Goal: Transaction & Acquisition: Obtain resource

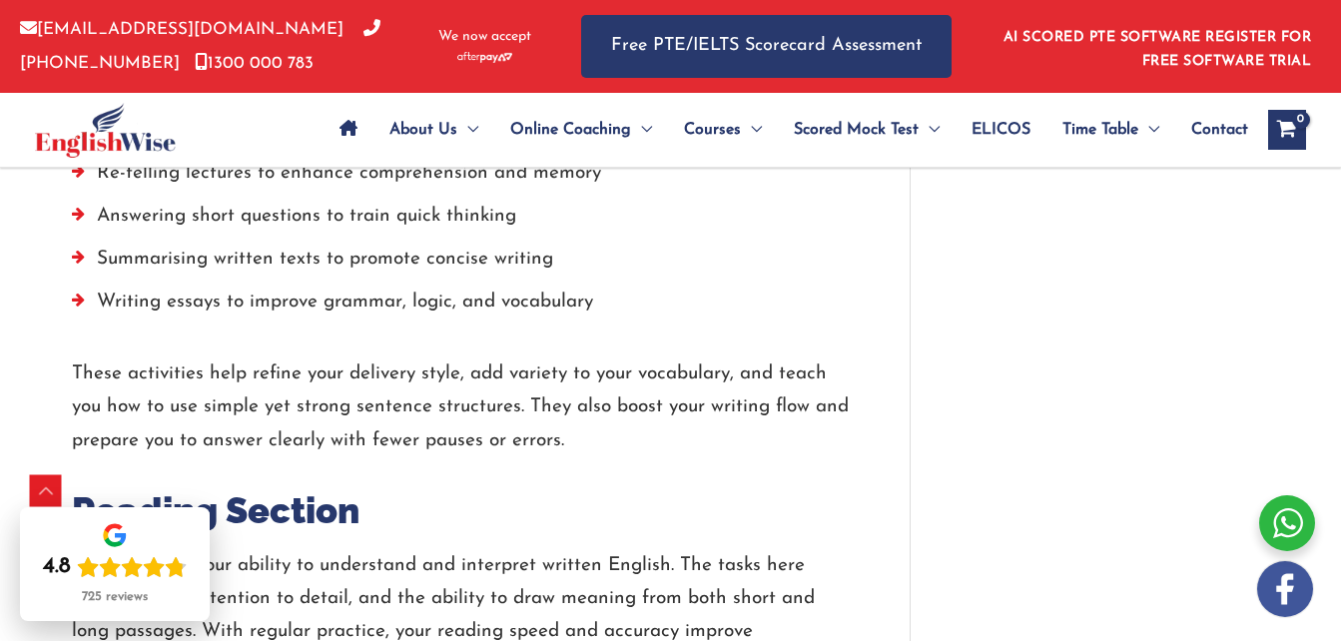
scroll to position [3114, 0]
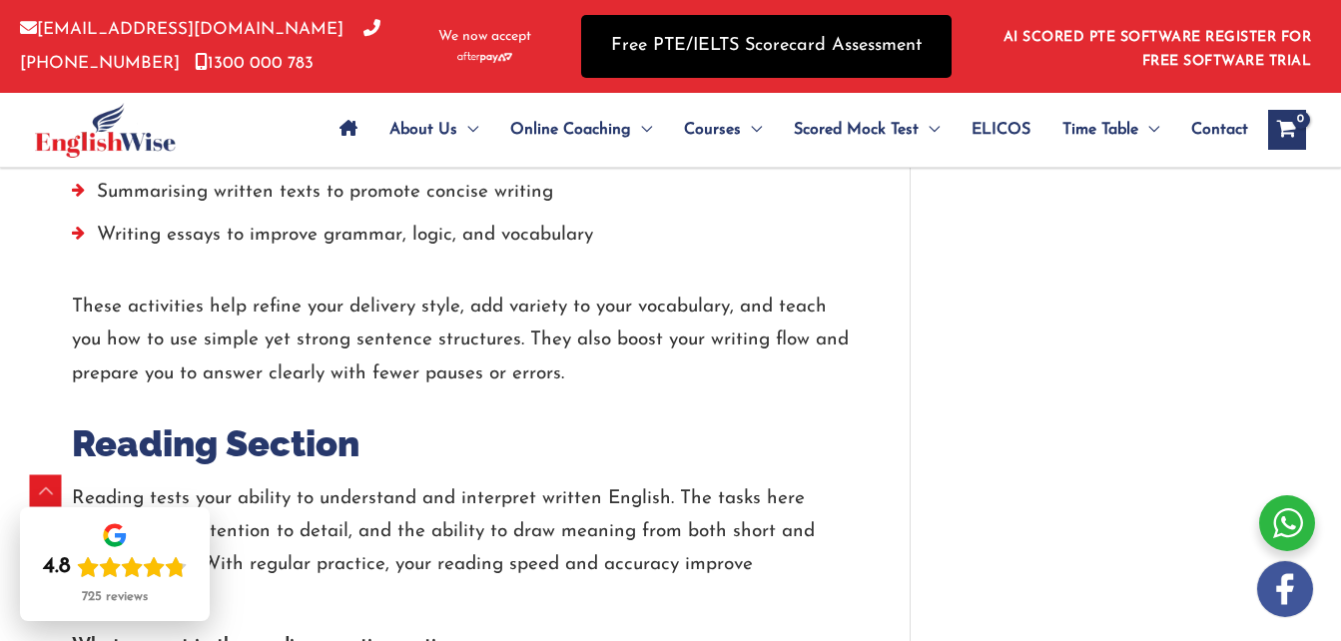
click at [658, 64] on link "Free PTE/IELTS Scorecard Assessment" at bounding box center [766, 46] width 370 height 63
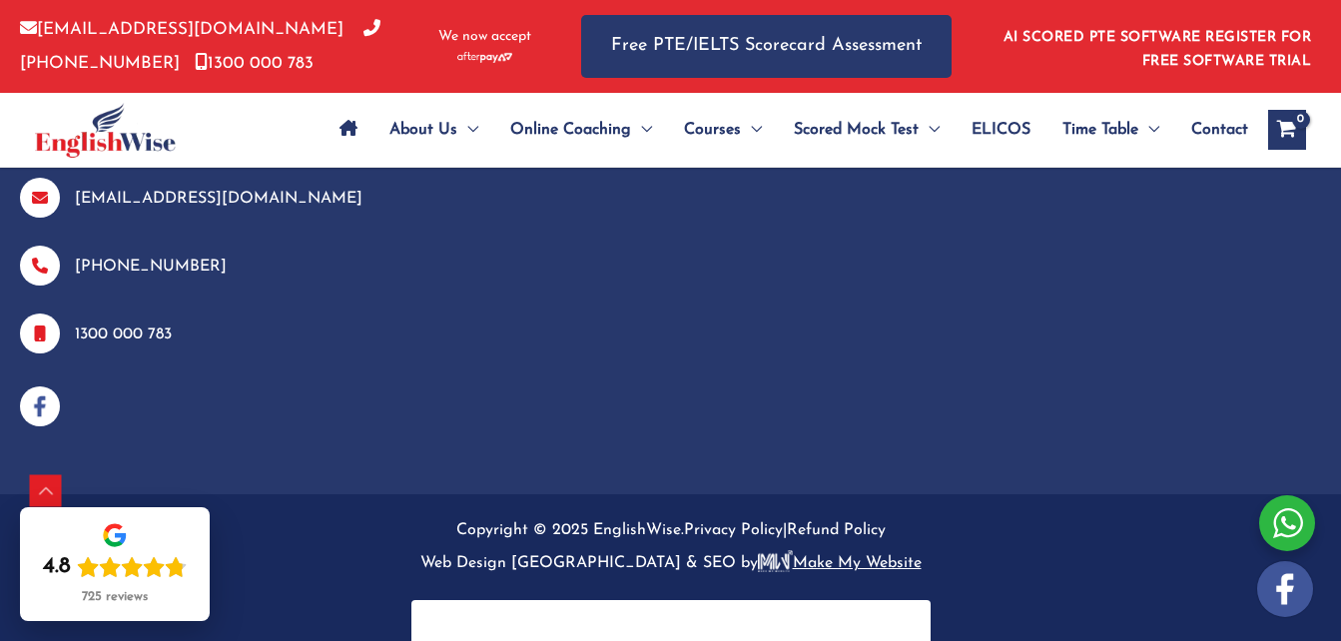
scroll to position [1977, 0]
